Goal: Contribute content: Contribute content

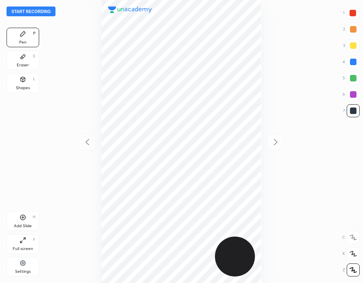
scroll to position [283, 232]
click at [30, 11] on button "Start recording" at bounding box center [31, 12] width 49 height 10
click at [28, 221] on div "Add Slide H" at bounding box center [23, 222] width 33 height 20
click at [88, 141] on icon at bounding box center [87, 142] width 10 height 10
click at [275, 143] on icon at bounding box center [276, 142] width 10 height 10
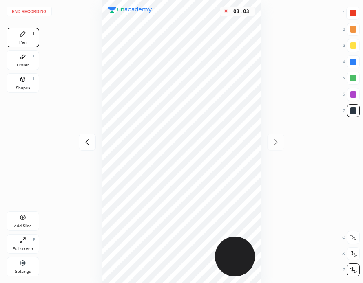
click at [27, 218] on div "Add Slide H" at bounding box center [23, 222] width 33 height 20
click at [261, 84] on div "04 : 20" at bounding box center [181, 141] width 232 height 283
click at [31, 221] on div "Add Slide H" at bounding box center [23, 222] width 33 height 20
click at [88, 143] on icon at bounding box center [87, 142] width 10 height 10
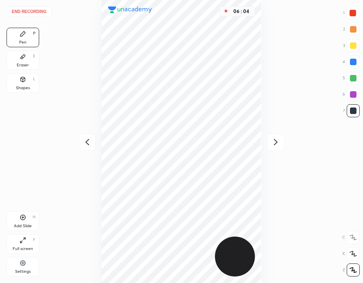
click at [351, 14] on div at bounding box center [352, 13] width 7 height 7
click at [41, 11] on button "End recording" at bounding box center [29, 12] width 45 height 10
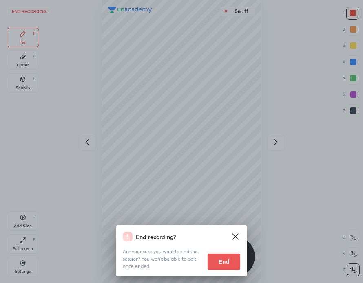
click at [230, 264] on button "End" at bounding box center [224, 262] width 33 height 16
